Goal: Task Accomplishment & Management: Use online tool/utility

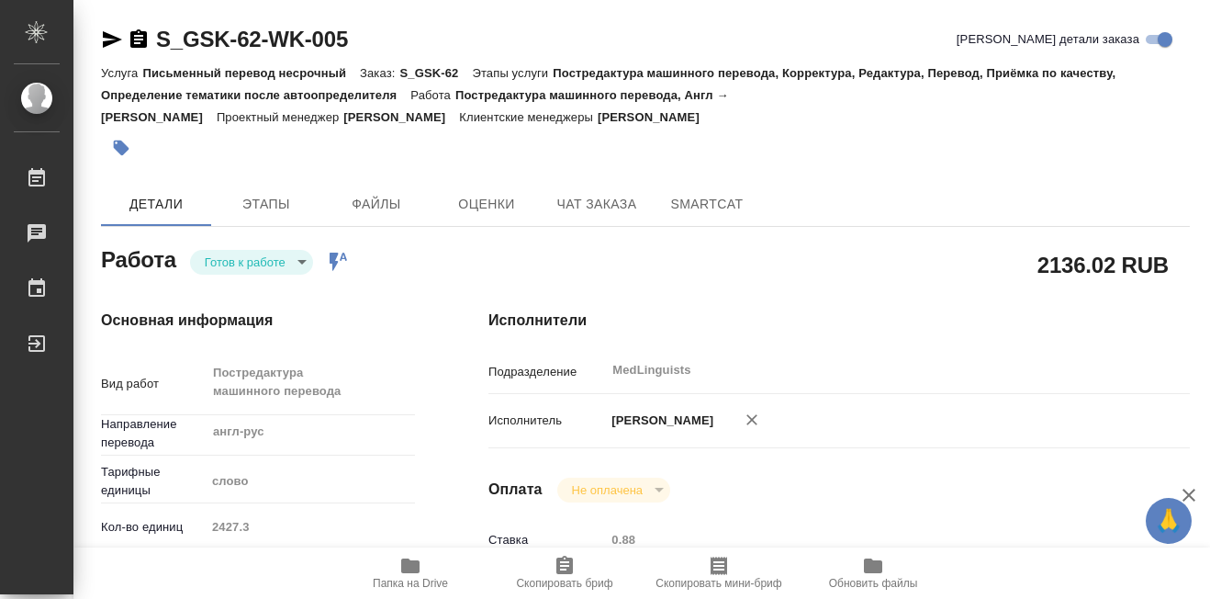
type textarea "x"
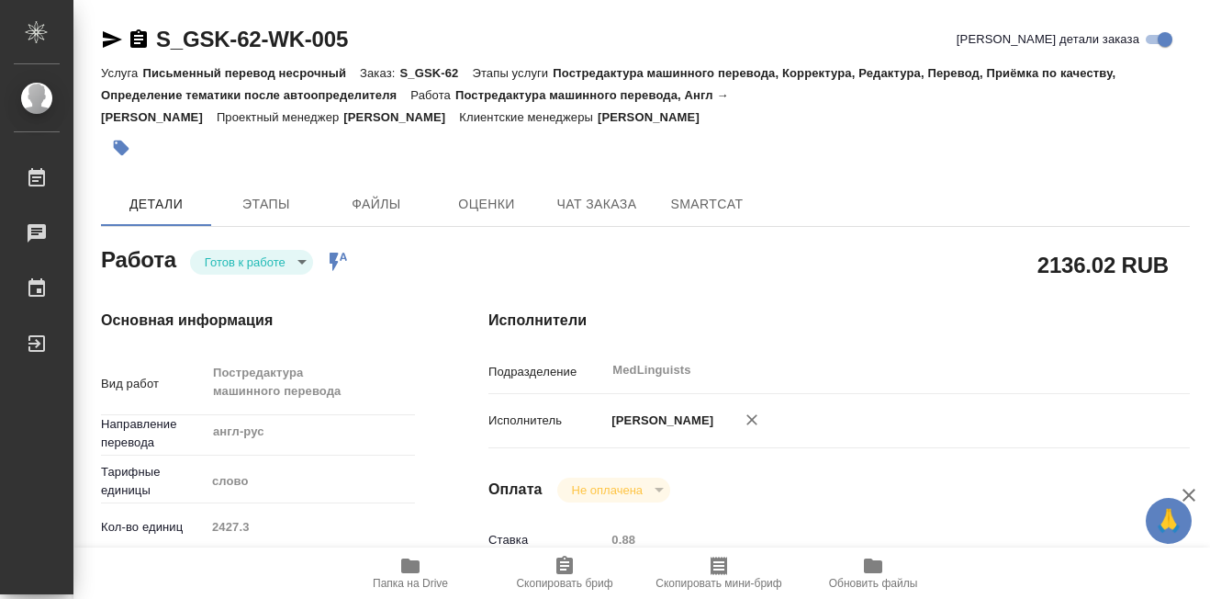
type textarea "x"
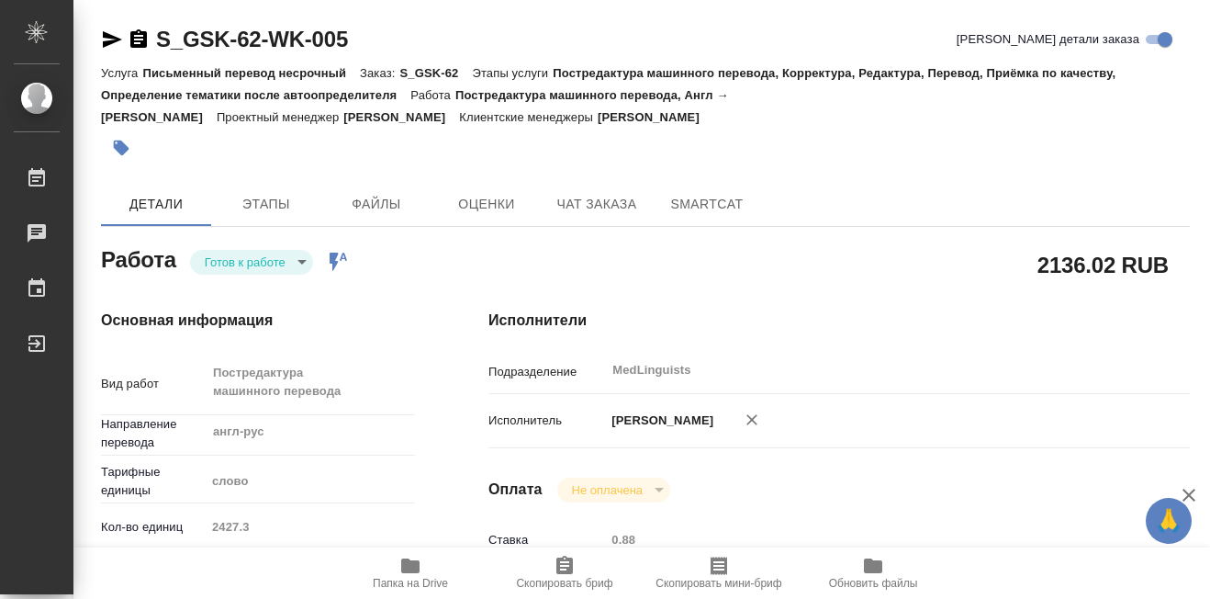
type textarea "x"
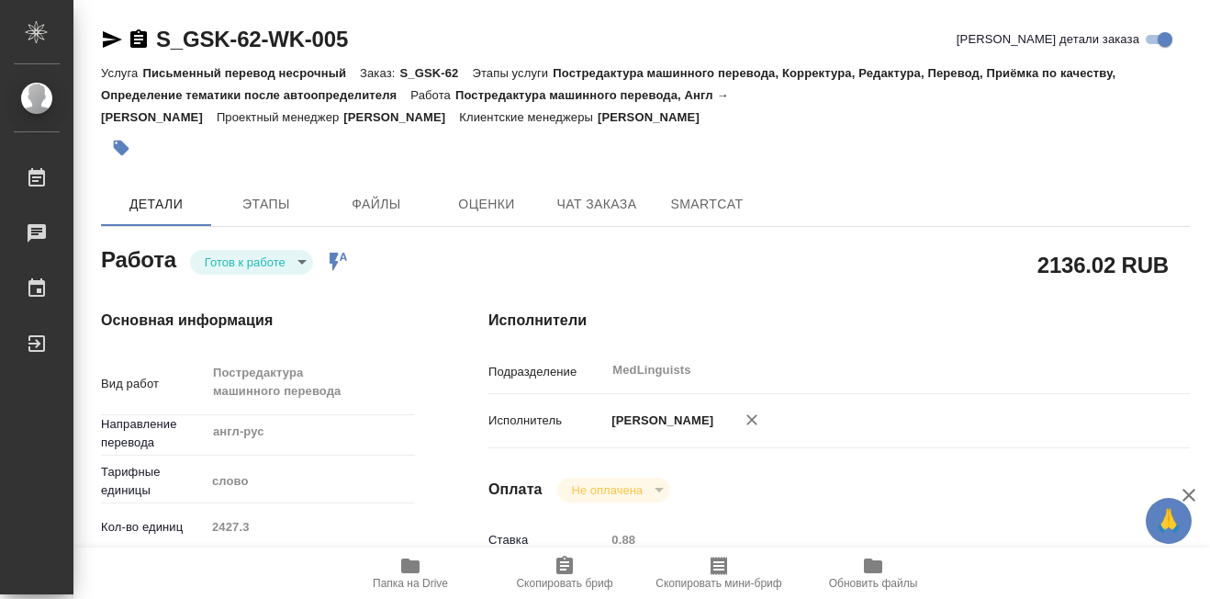
type textarea "x"
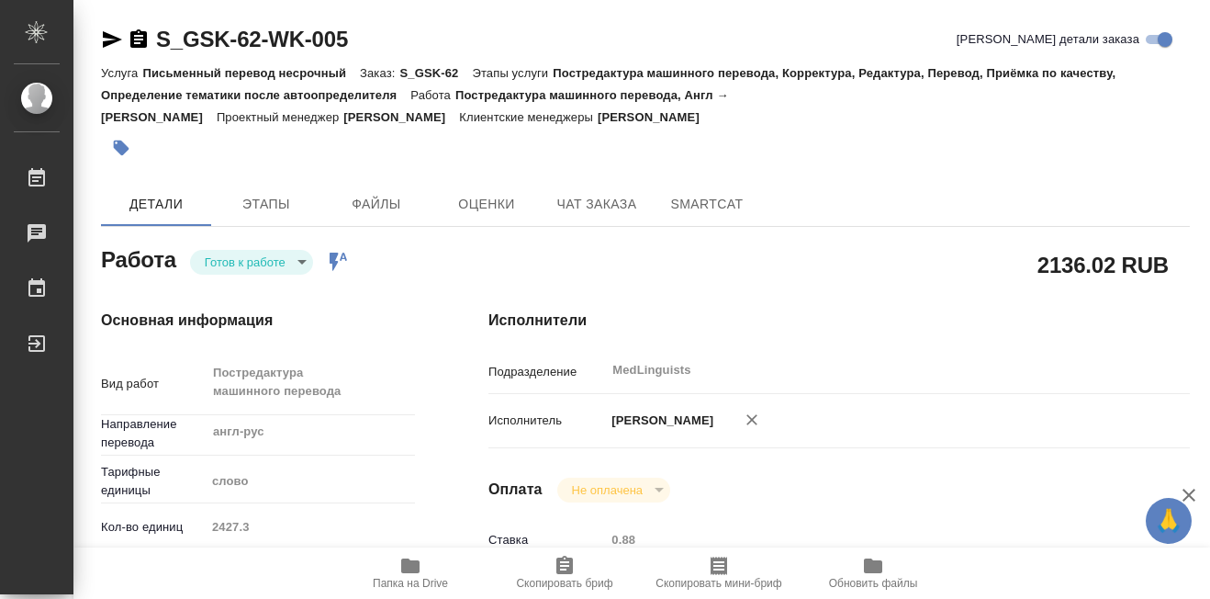
click at [300, 259] on body "🙏 .cls-1 fill:#fff; AWATERA [PERSON_NAME] 0 Чаты График Выйти S_GSK-62-WK-005 К…" at bounding box center [605, 299] width 1210 height 599
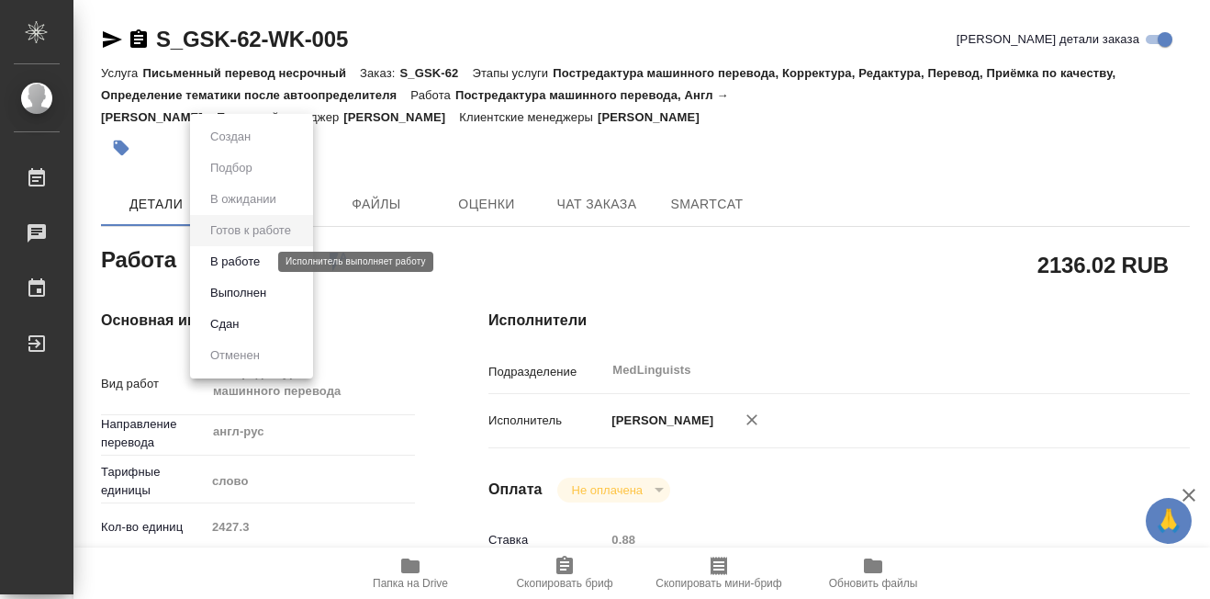
click at [250, 269] on button "В работе" at bounding box center [235, 262] width 61 height 20
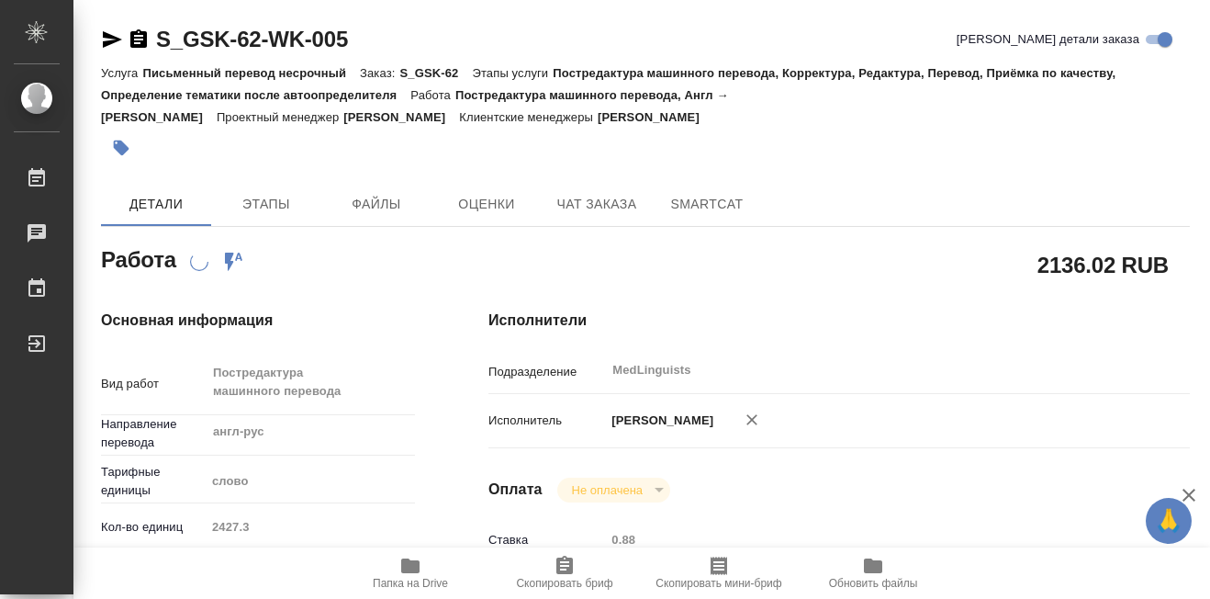
type textarea "x"
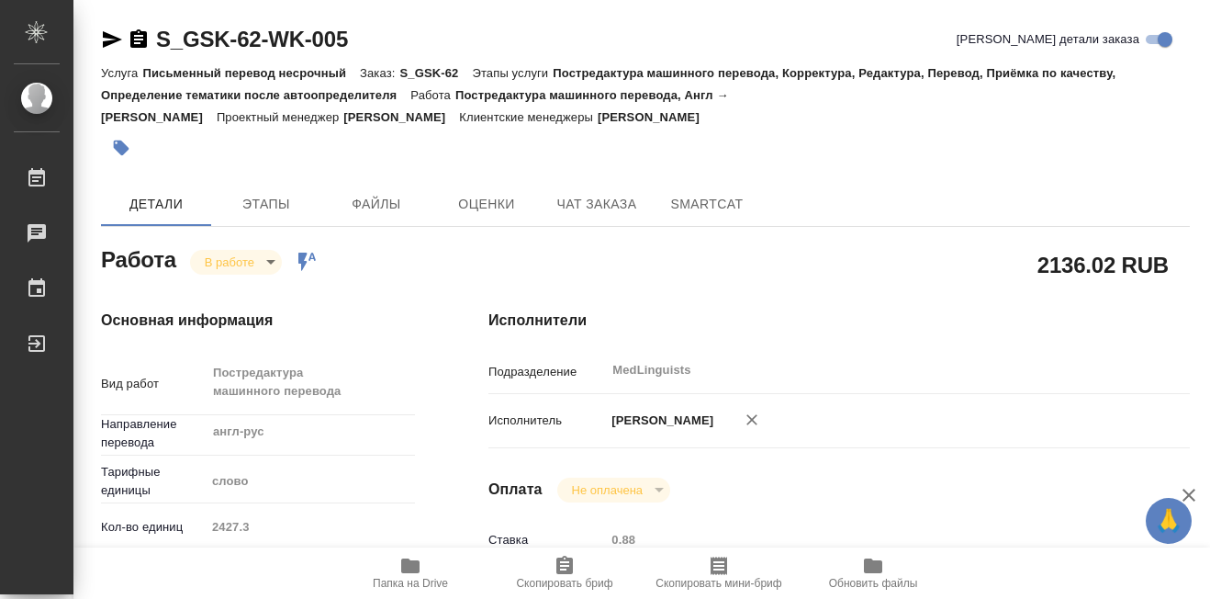
type textarea "x"
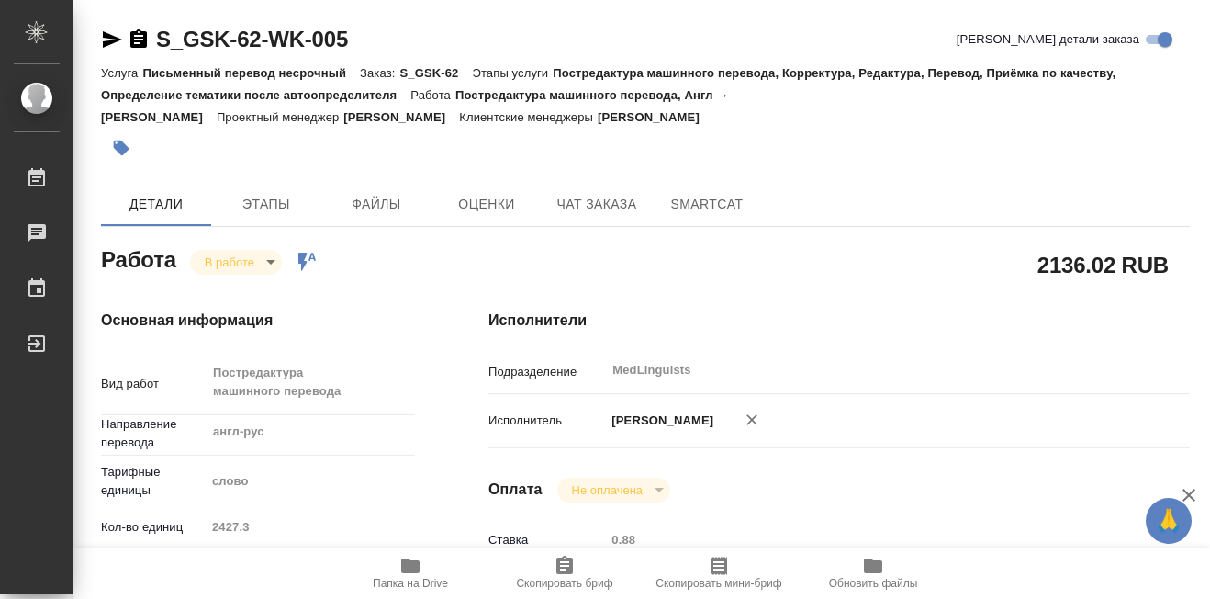
type textarea "x"
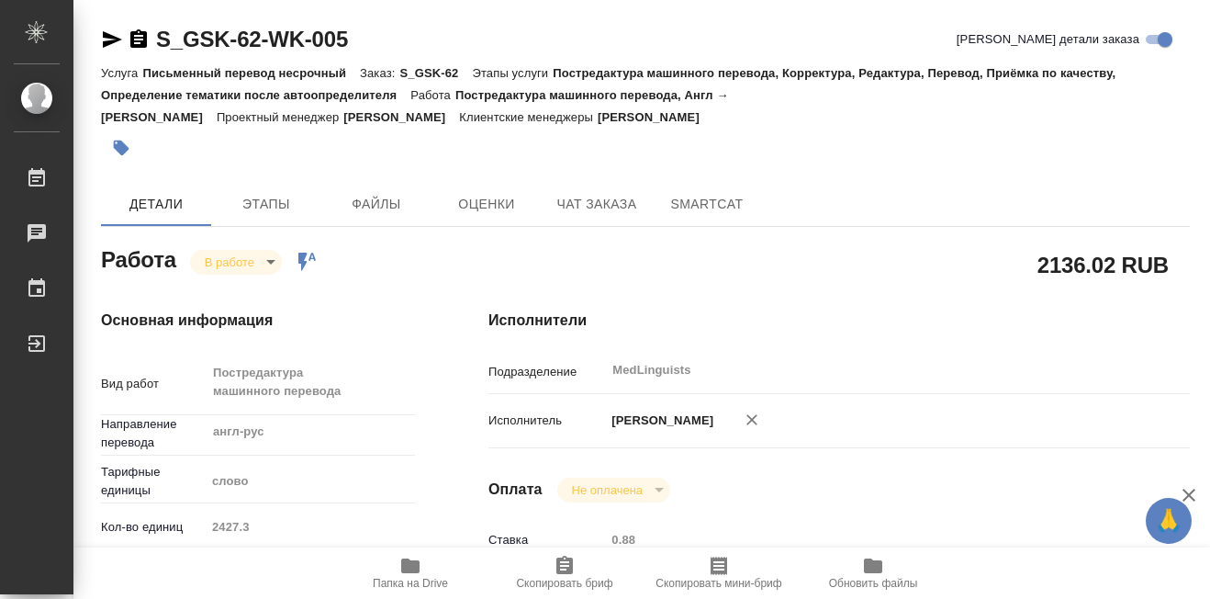
type textarea "x"
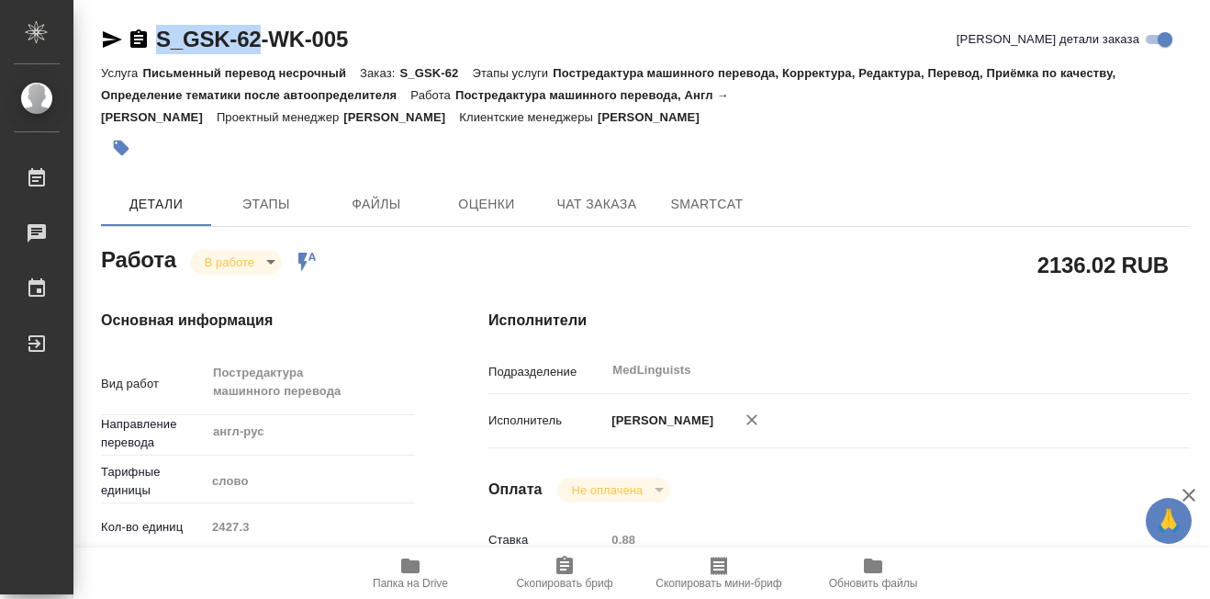
drag, startPoint x: 156, startPoint y: 24, endPoint x: 262, endPoint y: 42, distance: 107.2
copy link "S_GSK-62"
type textarea "x"
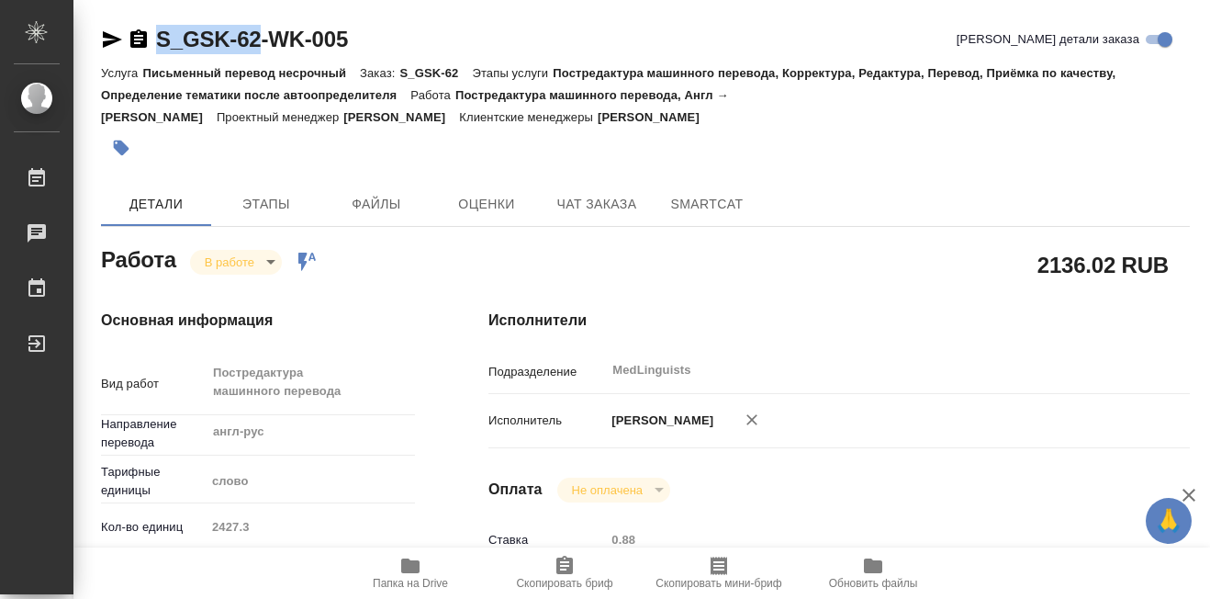
type textarea "x"
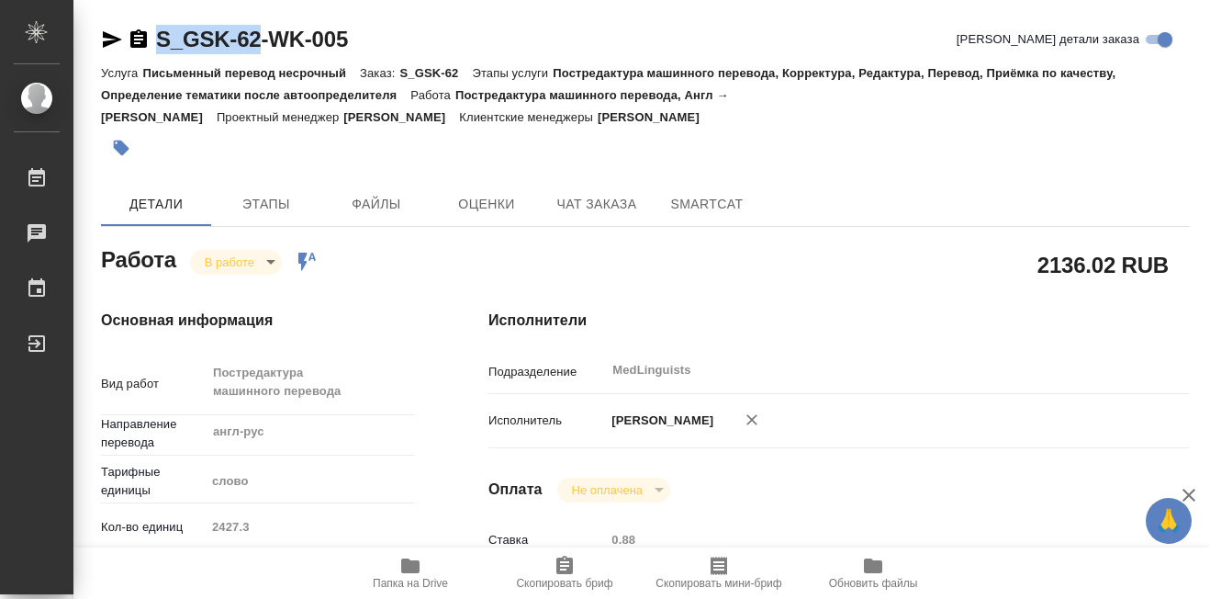
type textarea "x"
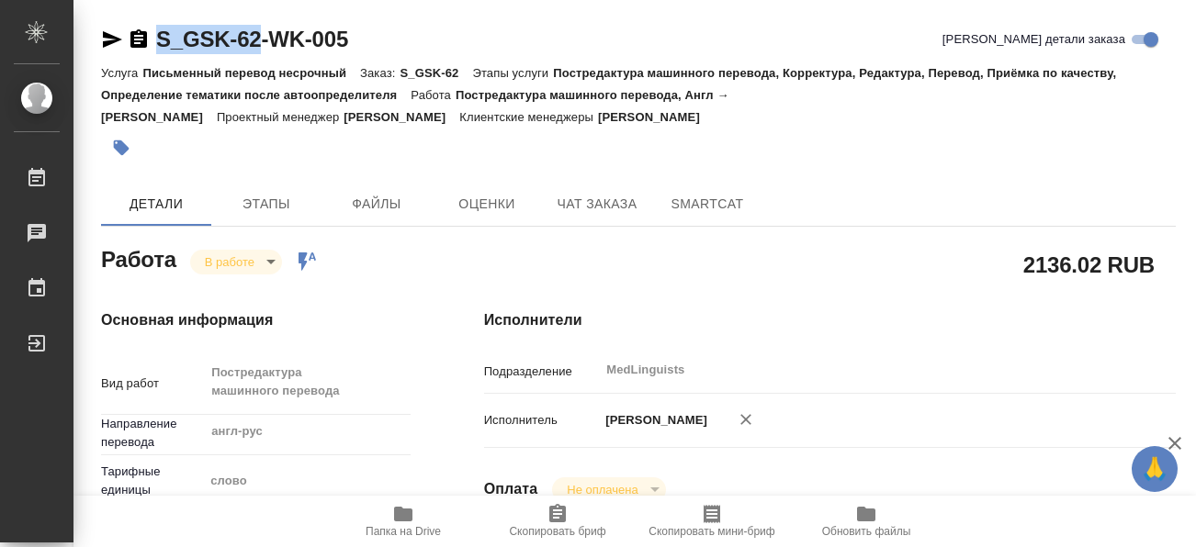
type textarea "x"
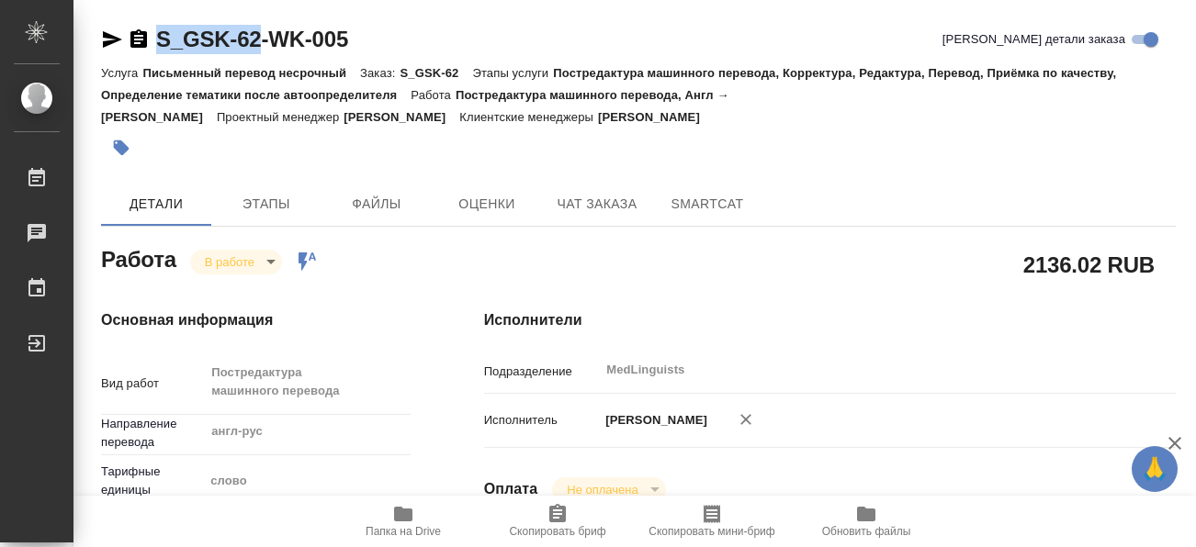
type textarea "x"
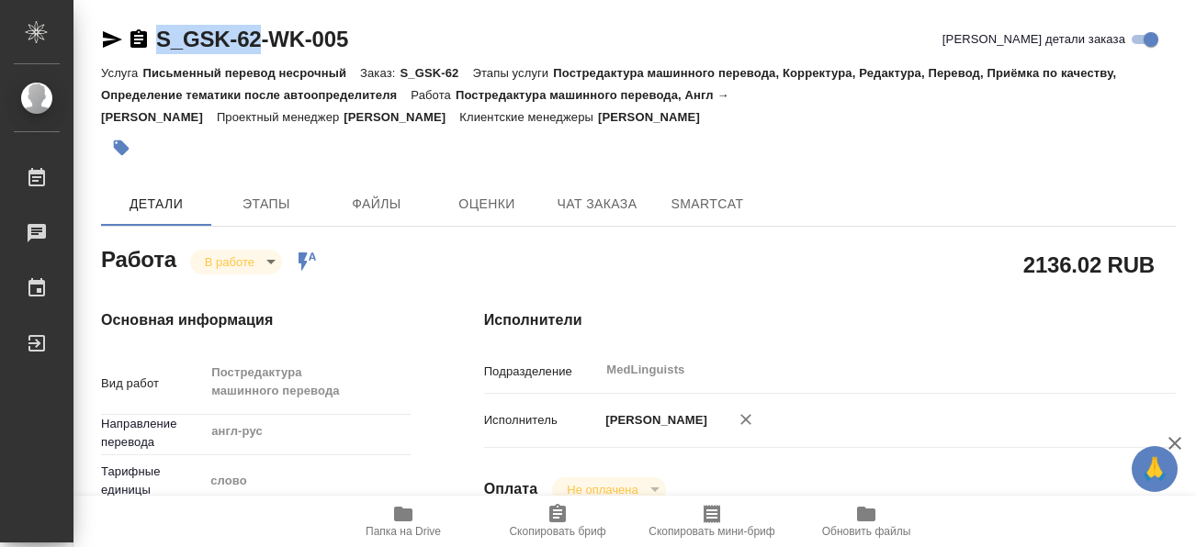
type textarea "x"
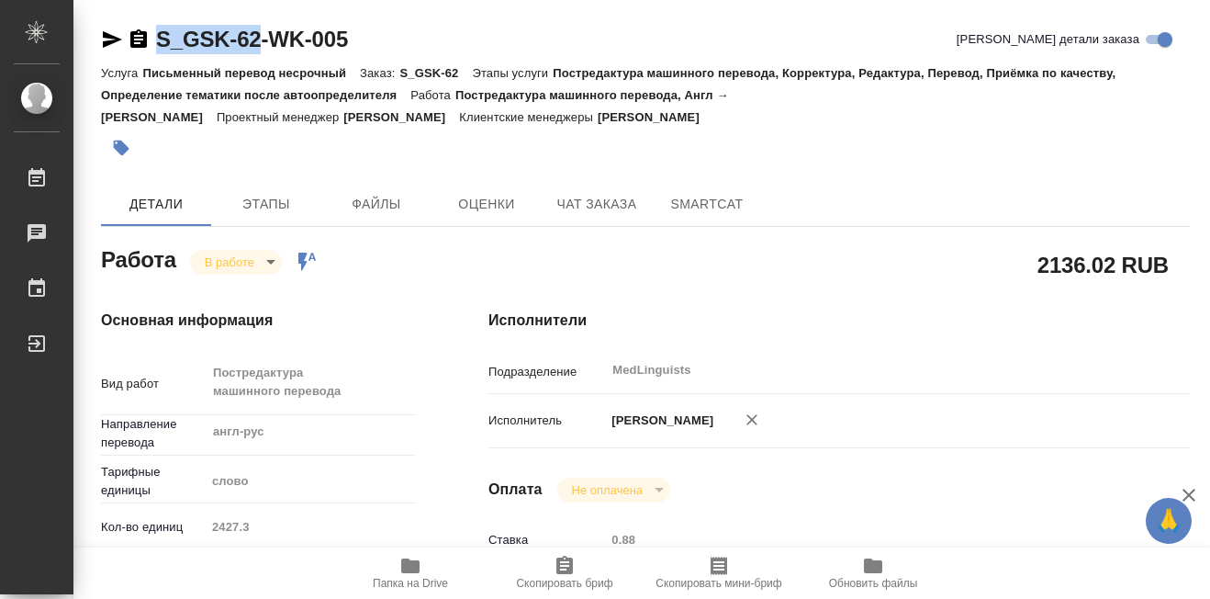
type textarea "x"
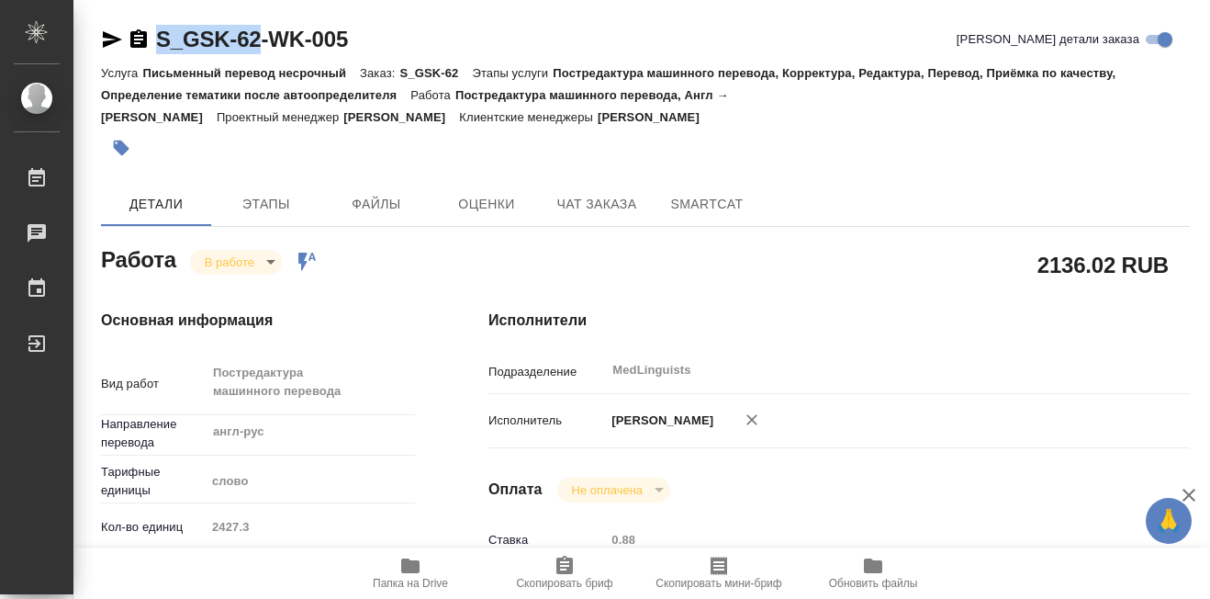
click at [409, 566] on icon "button" at bounding box center [410, 565] width 18 height 15
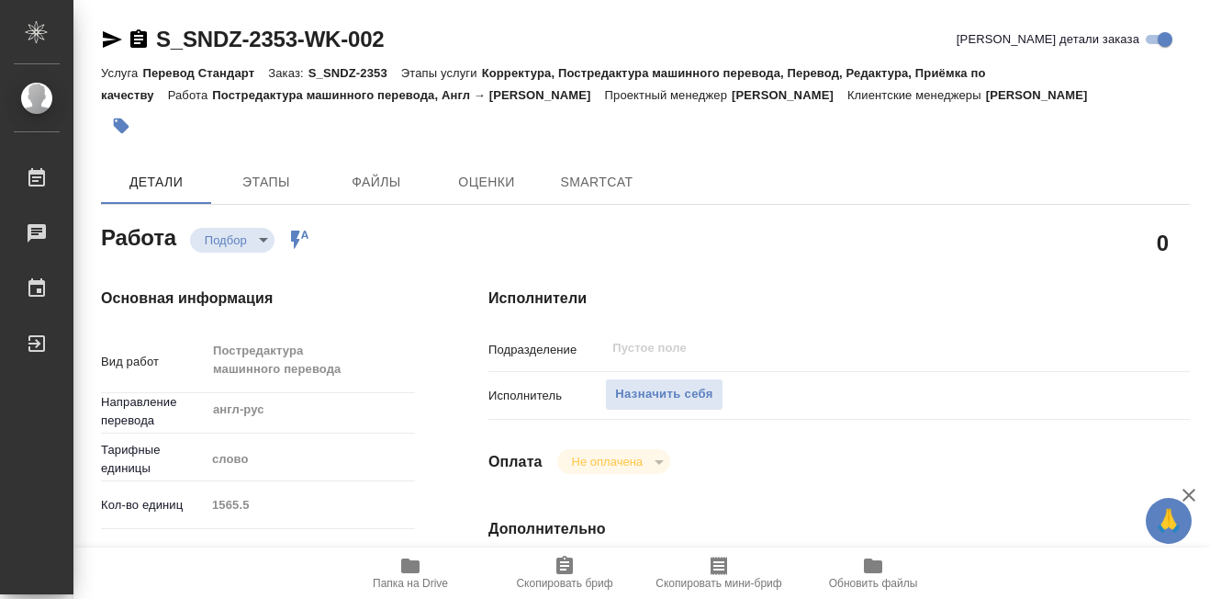
type textarea "x"
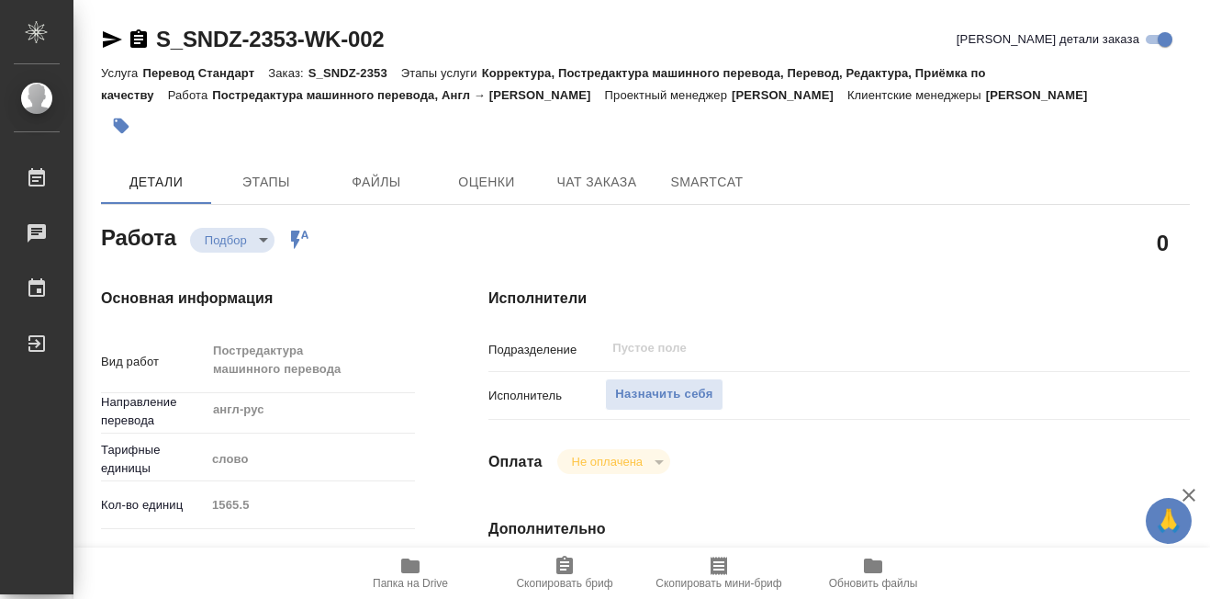
type textarea "x"
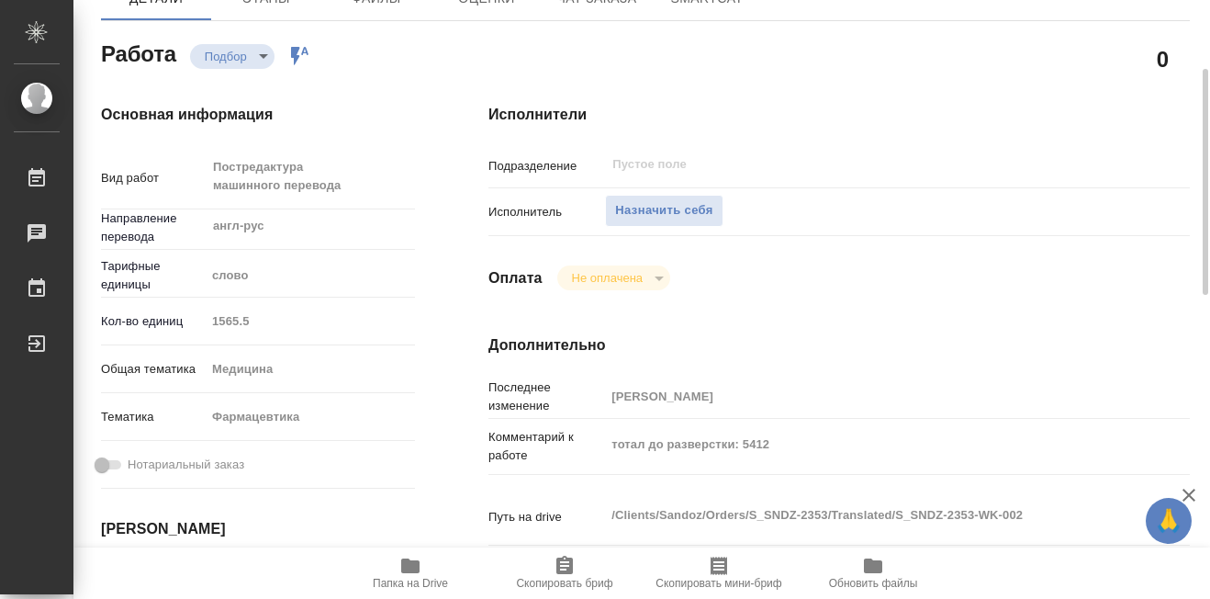
type textarea "x"
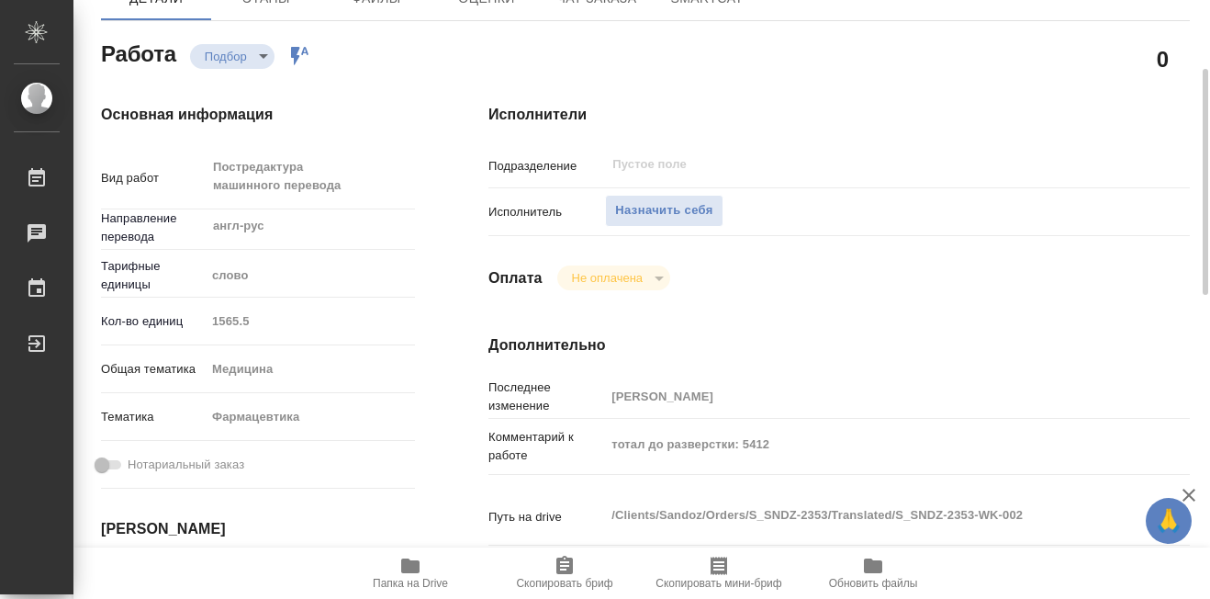
scroll to position [92, 0]
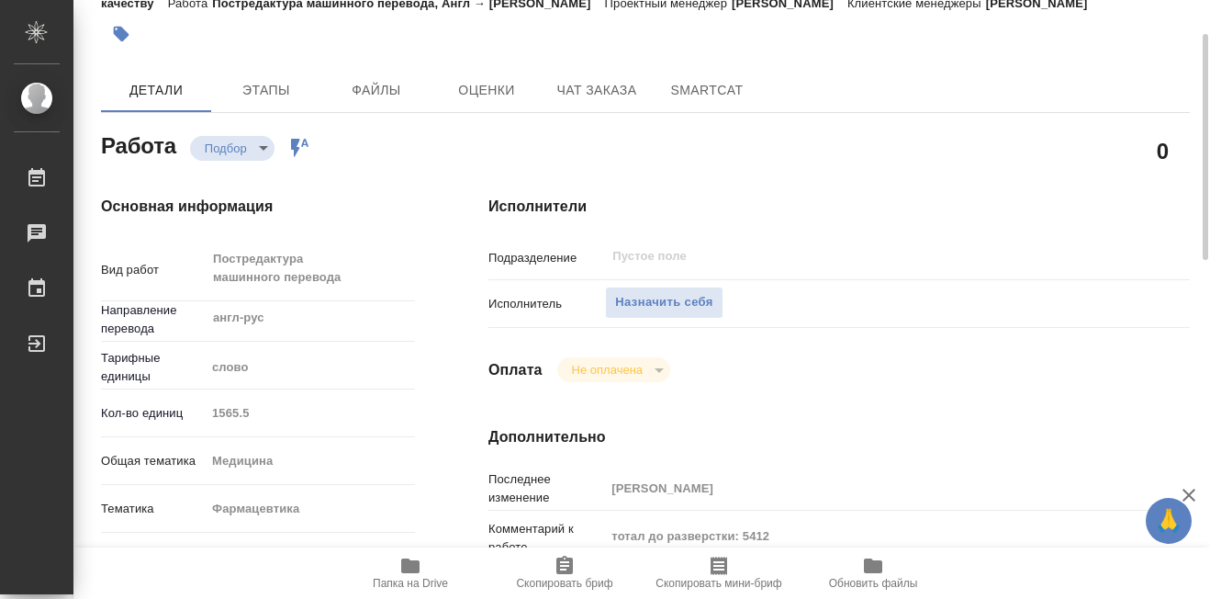
type textarea "x"
